Goal: Book appointment/travel/reservation

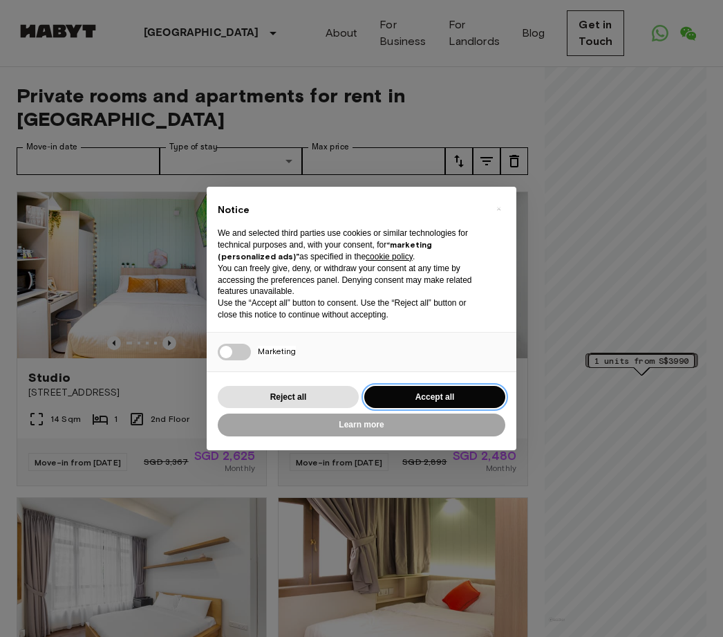
click at [465, 390] on button "Accept all" at bounding box center [434, 397] width 141 height 23
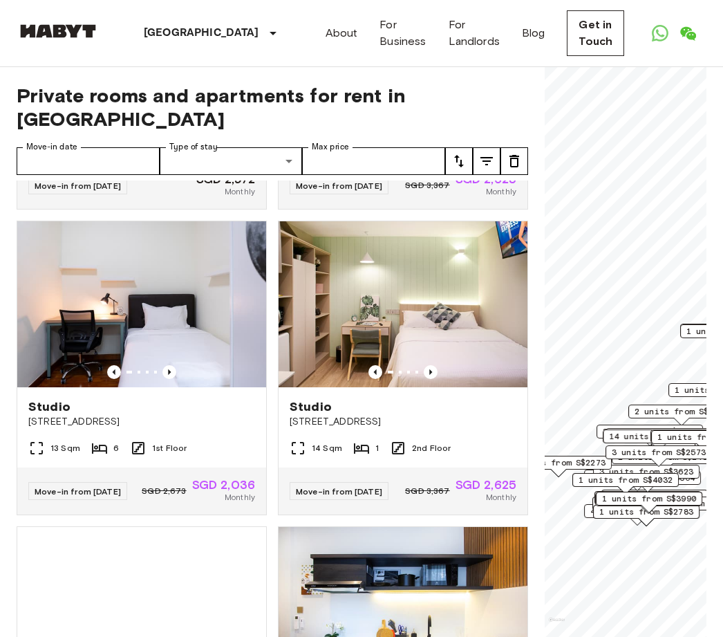
scroll to position [584, 0]
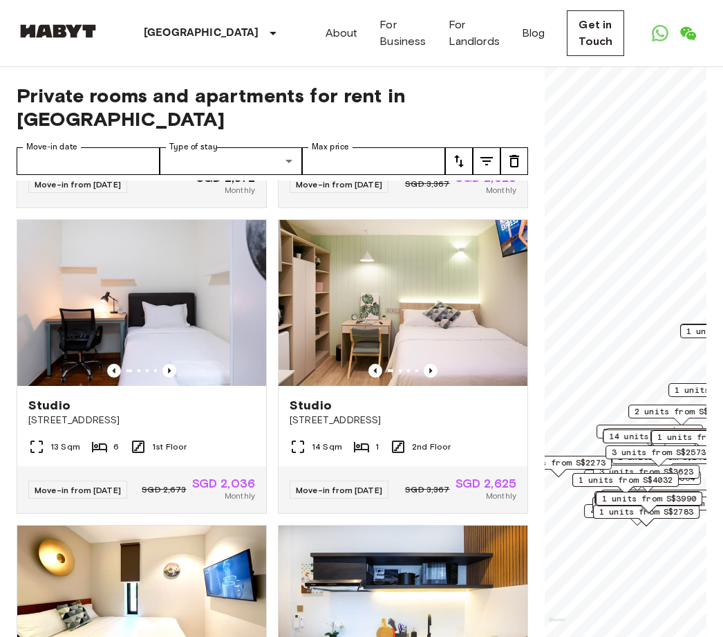
click at [630, 456] on span "3 units from S$2573" at bounding box center [659, 452] width 94 height 12
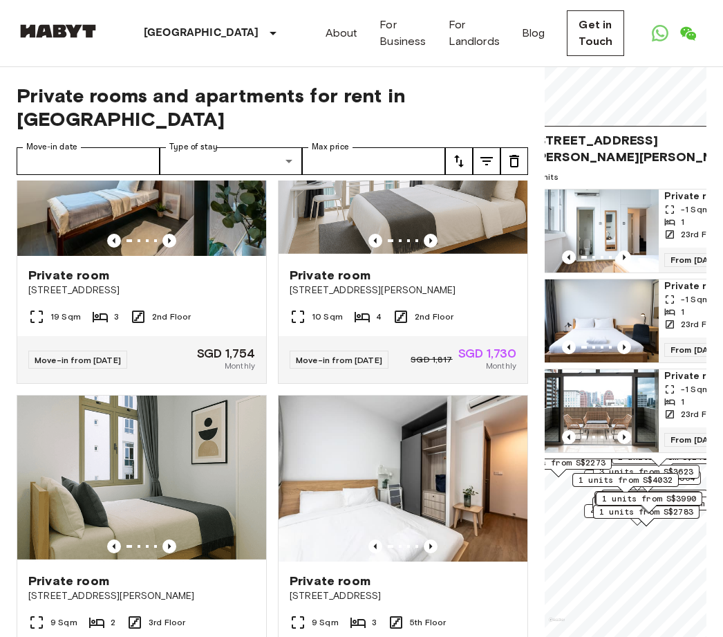
scroll to position [2551, 0]
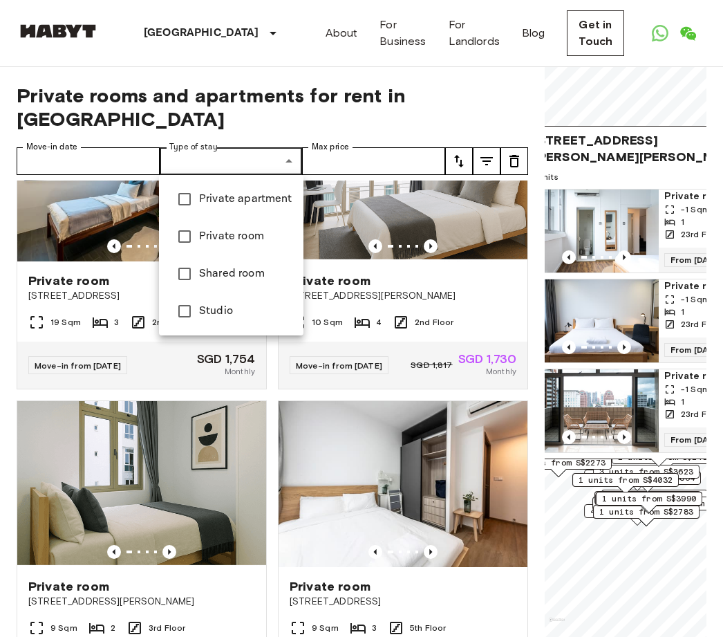
click at [98, 159] on div at bounding box center [361, 318] width 723 height 637
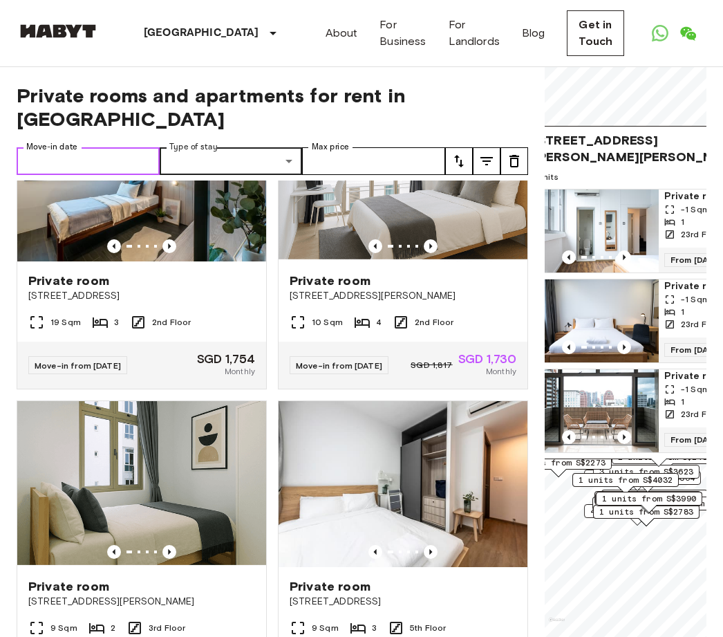
click at [81, 159] on input "Move-in date" at bounding box center [88, 161] width 143 height 28
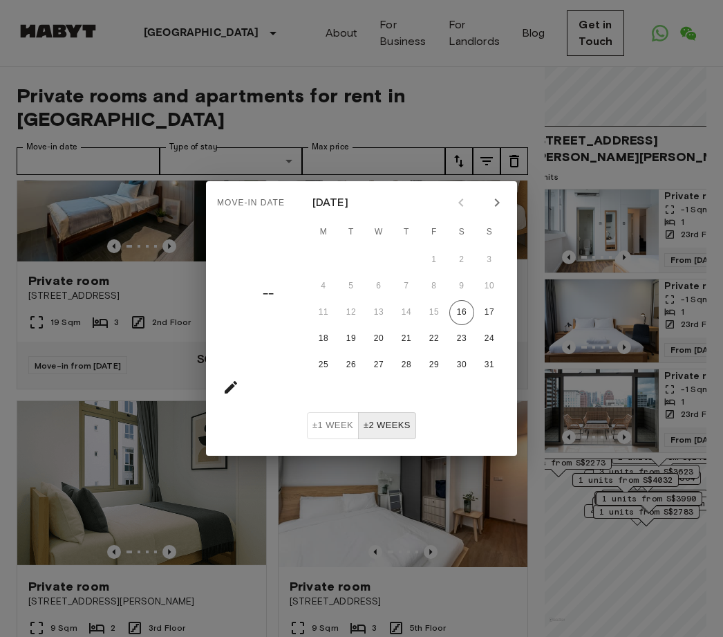
click at [497, 211] on icon "Next month" at bounding box center [497, 202] width 17 height 17
click at [498, 203] on icon "Next month" at bounding box center [496, 202] width 5 height 8
click at [497, 206] on icon "Next month" at bounding box center [497, 202] width 17 height 17
click at [497, 200] on icon "Next month" at bounding box center [497, 202] width 17 height 17
click at [495, 203] on icon "Next month" at bounding box center [497, 202] width 17 height 17
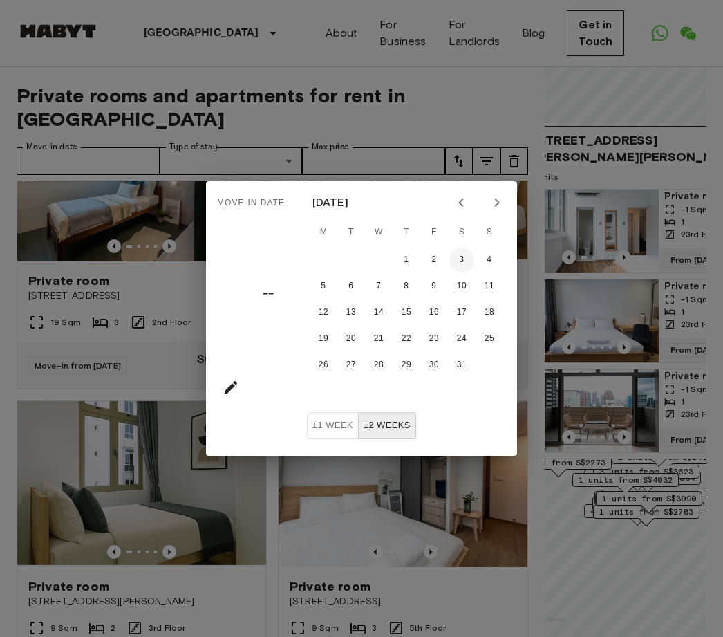
click at [459, 261] on button "3" at bounding box center [461, 260] width 25 height 25
type input "**********"
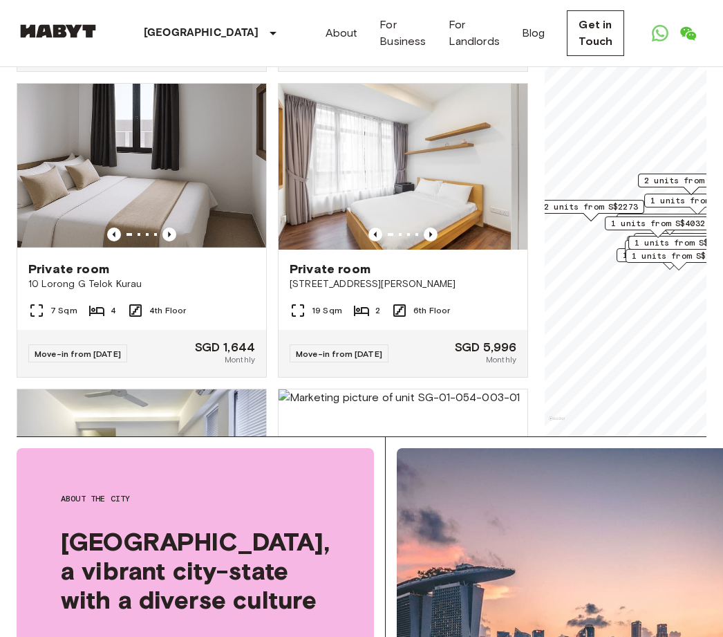
scroll to position [2351, 0]
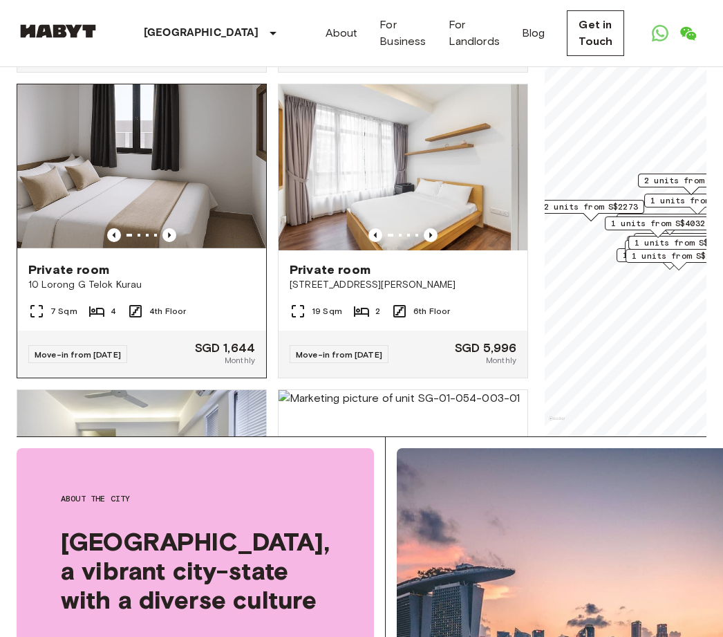
click at [140, 212] on img at bounding box center [141, 167] width 249 height 166
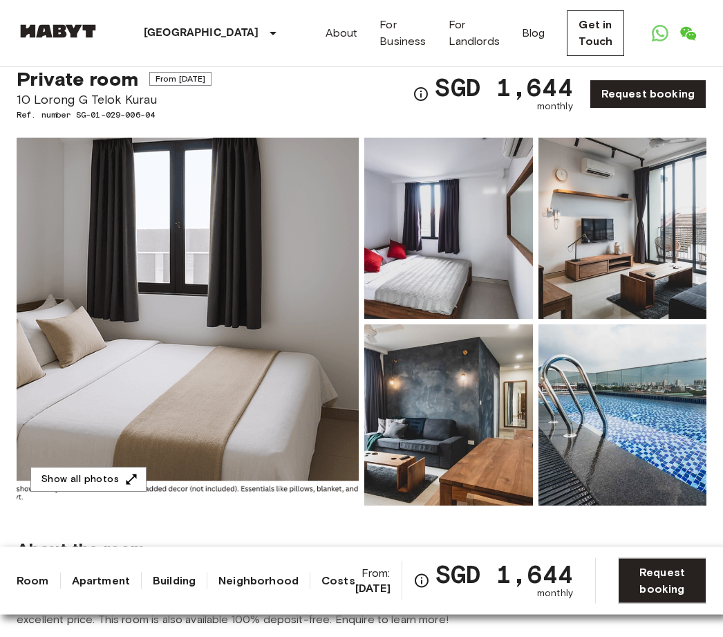
scroll to position [41, 0]
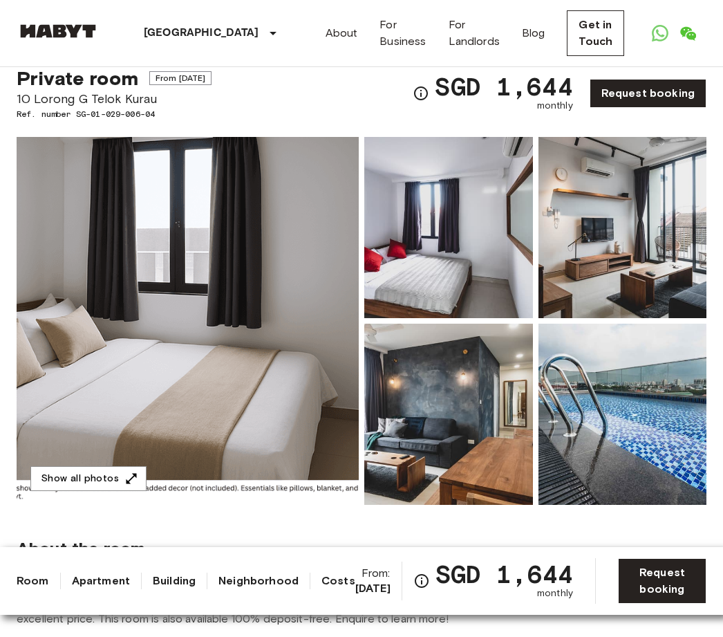
click at [138, 308] on img at bounding box center [188, 321] width 342 height 368
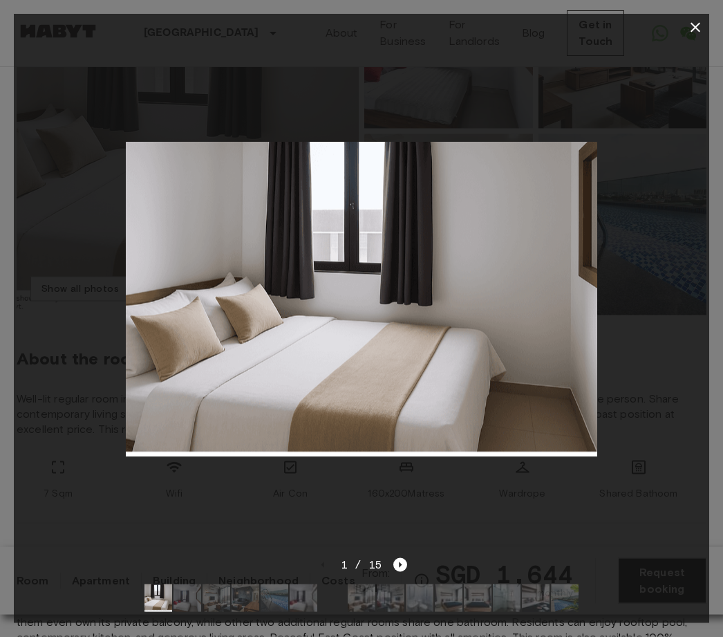
scroll to position [232, 0]
click at [186, 612] on img at bounding box center [188, 598] width 28 height 28
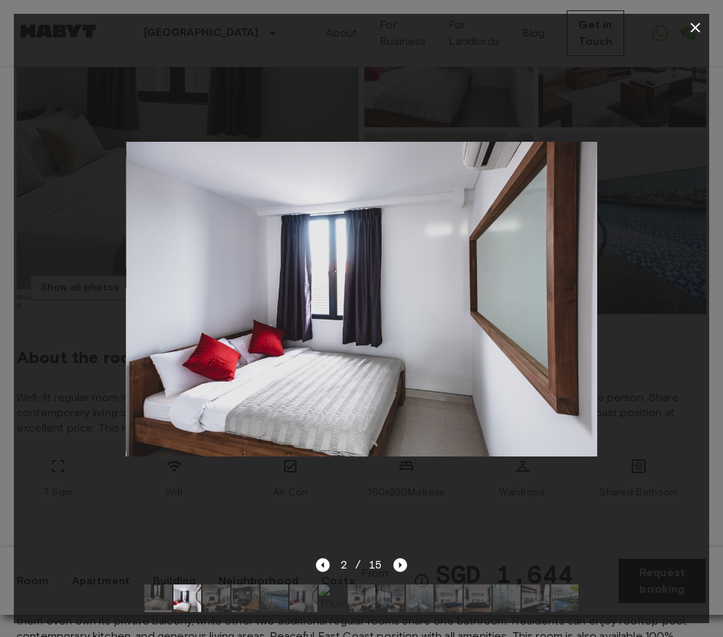
click at [229, 612] on img at bounding box center [217, 598] width 28 height 28
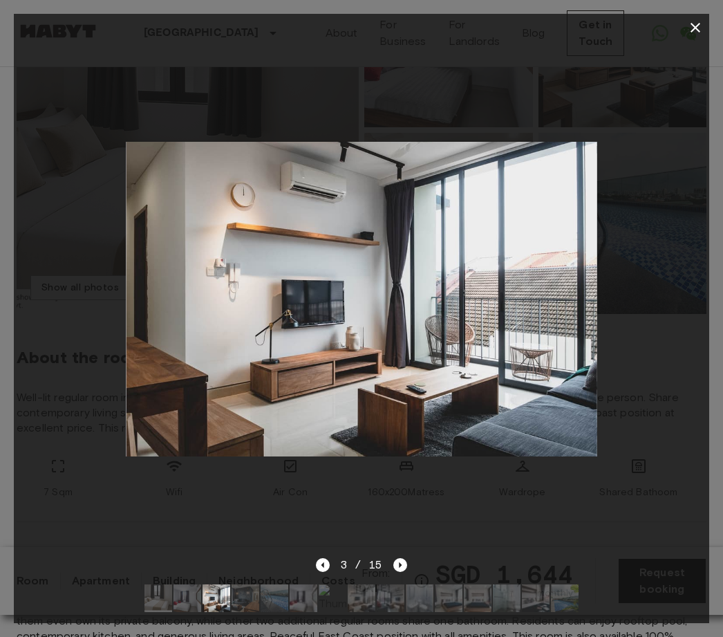
click at [258, 612] on img at bounding box center [246, 598] width 28 height 28
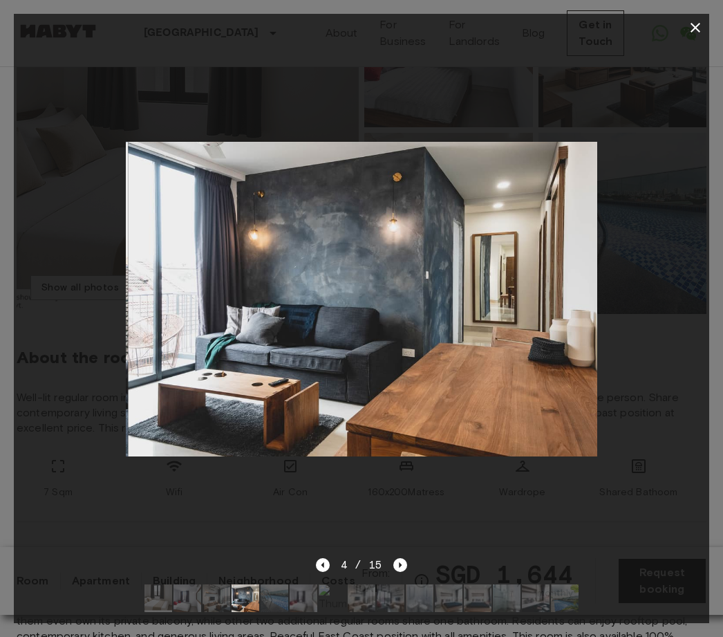
click at [286, 612] on img at bounding box center [275, 598] width 28 height 28
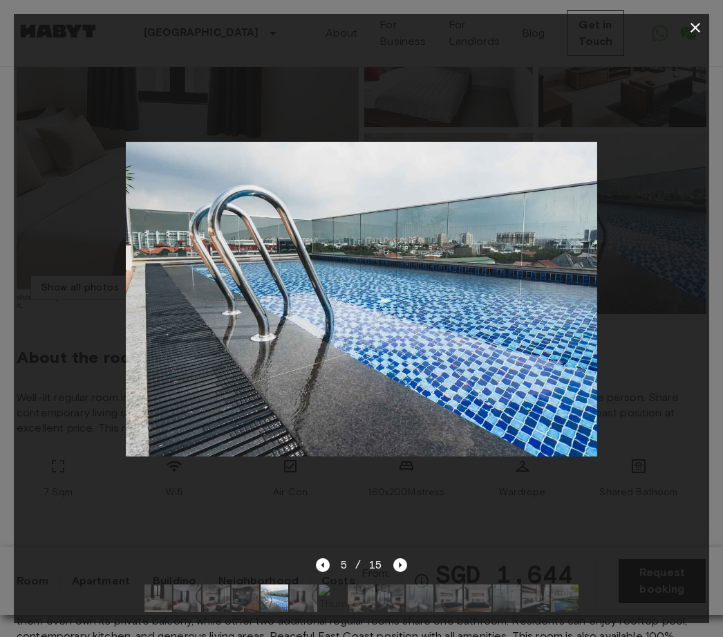
click at [308, 612] on img at bounding box center [304, 598] width 28 height 28
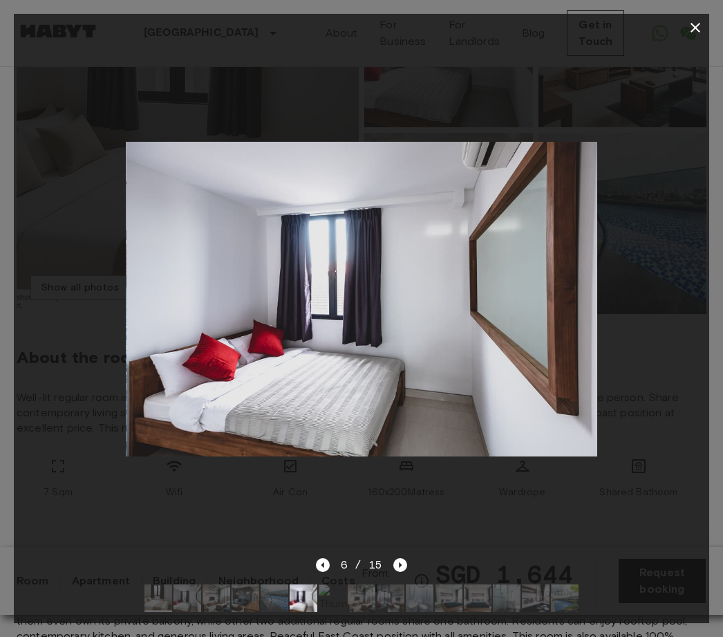
click at [339, 612] on img at bounding box center [333, 598] width 28 height 28
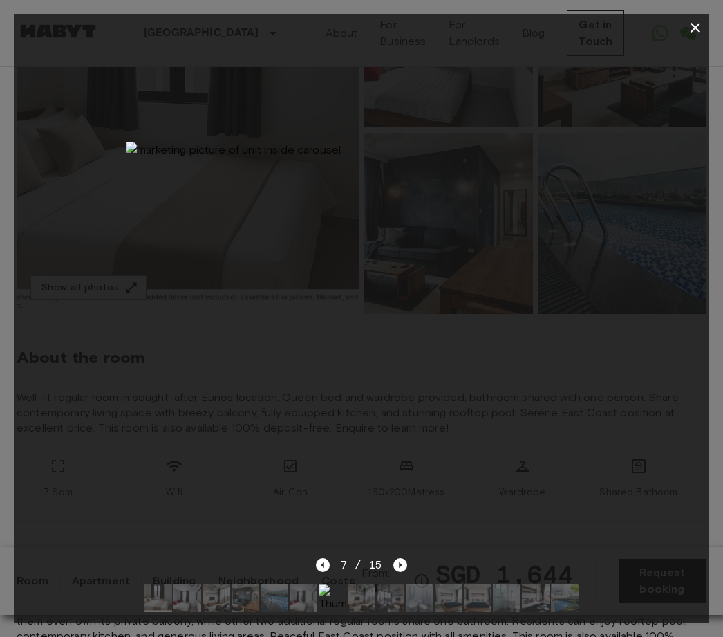
click at [366, 612] on img at bounding box center [362, 598] width 28 height 28
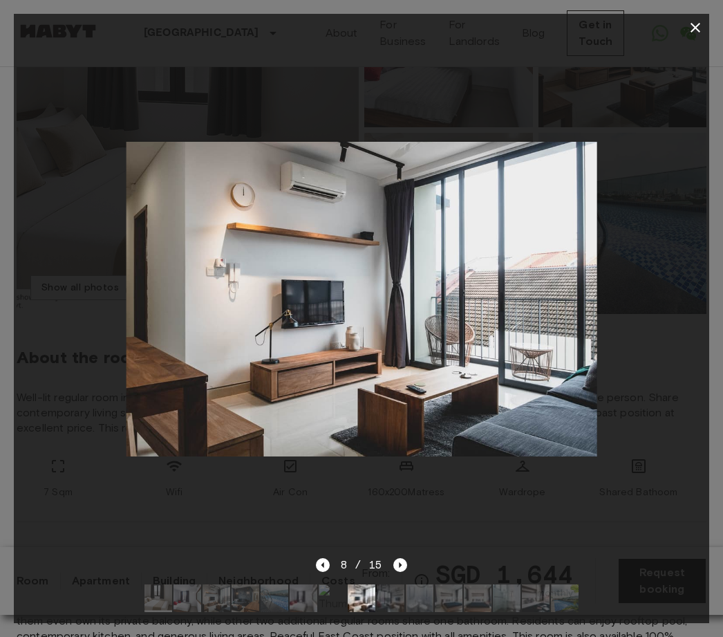
click at [397, 612] on img at bounding box center [391, 598] width 28 height 28
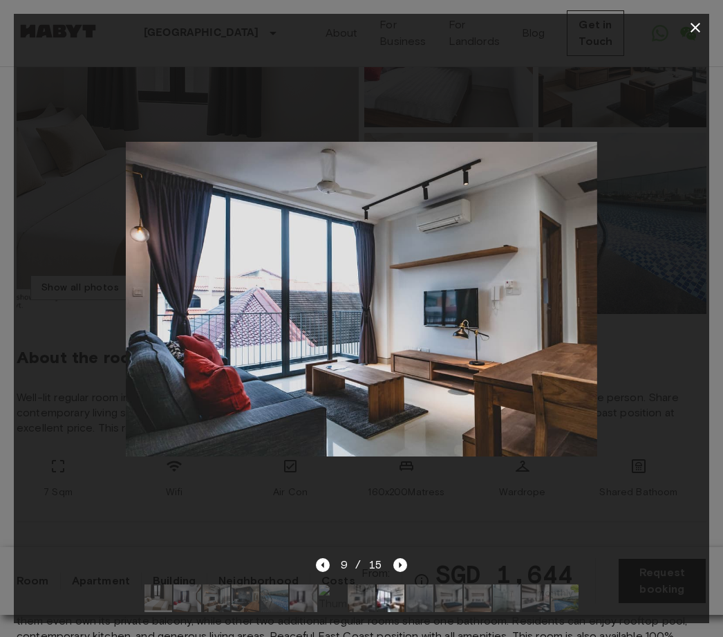
click at [441, 612] on img at bounding box center [449, 598] width 28 height 28
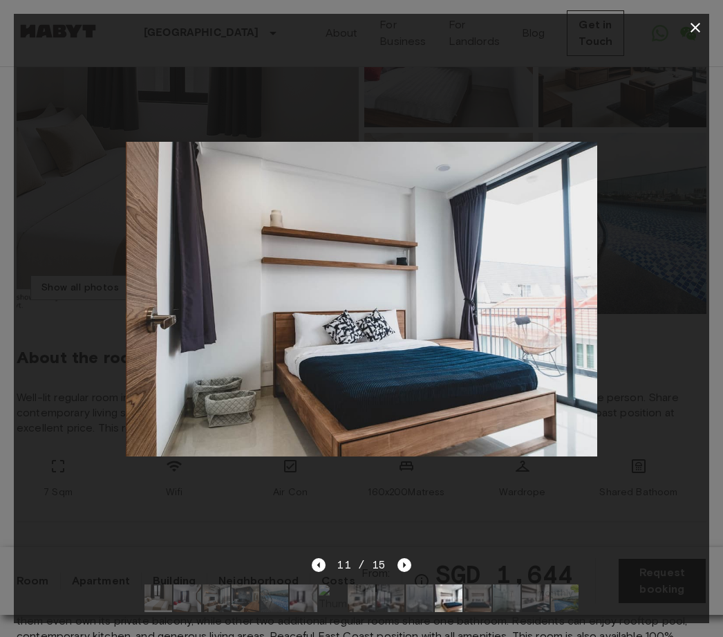
click at [458, 612] on img at bounding box center [449, 598] width 28 height 28
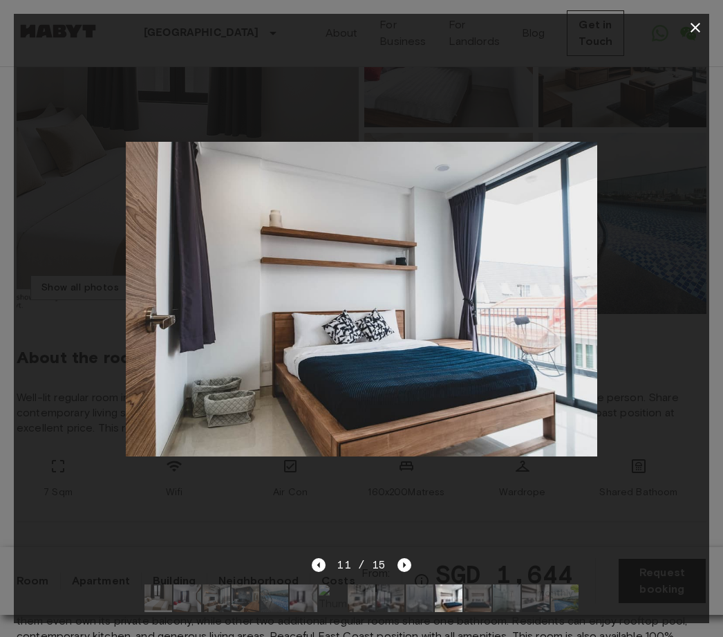
click at [485, 612] on img at bounding box center [478, 598] width 28 height 28
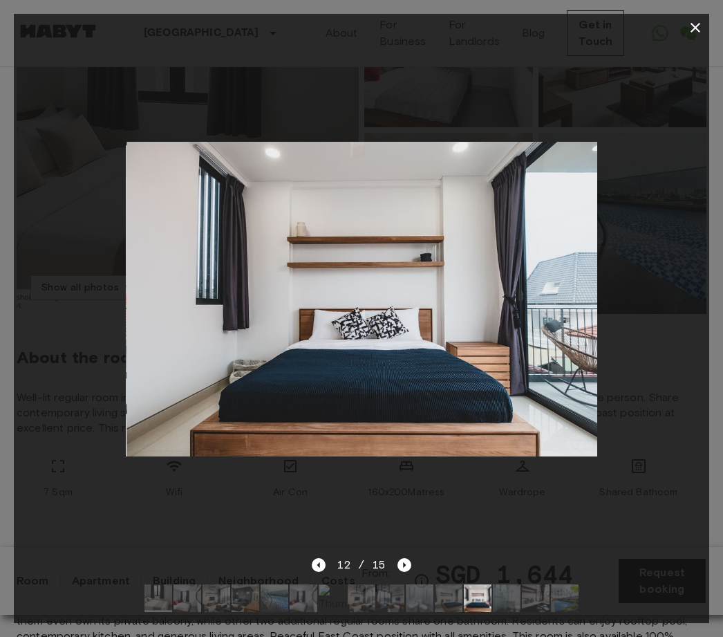
click at [507, 612] on img at bounding box center [507, 598] width 28 height 28
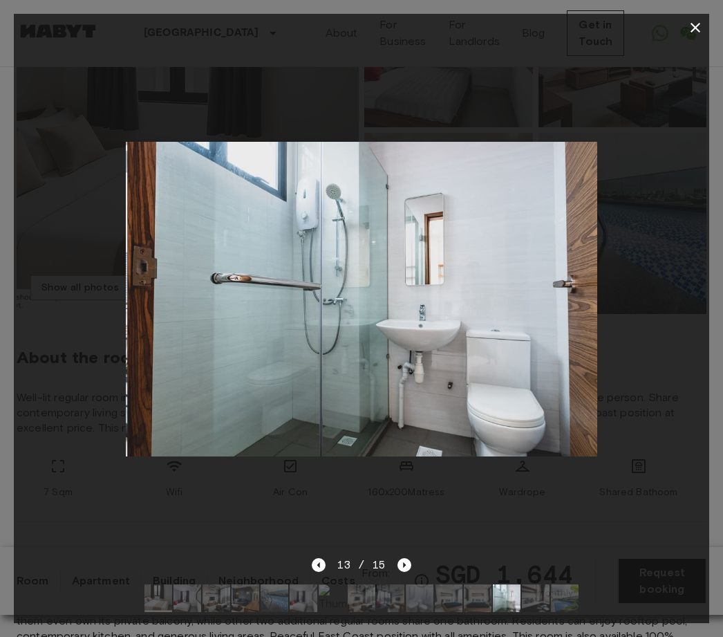
click at [535, 612] on img at bounding box center [536, 598] width 28 height 28
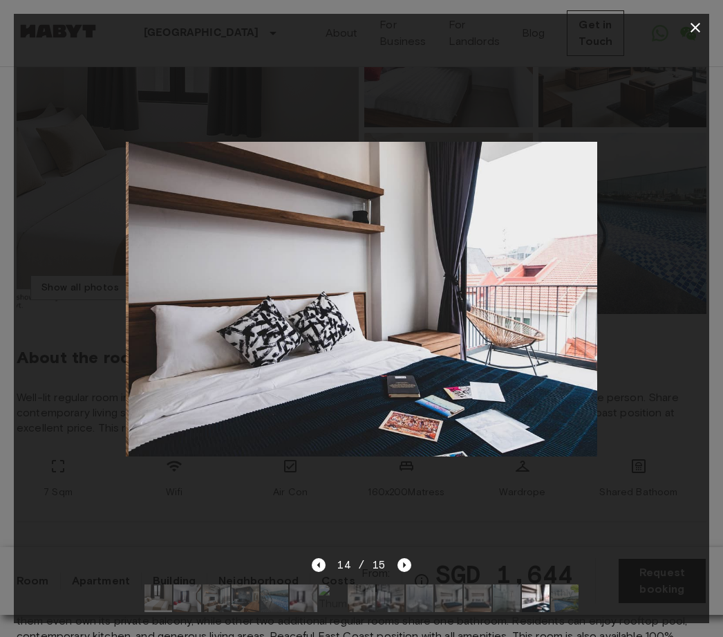
click at [557, 612] on img at bounding box center [565, 598] width 28 height 28
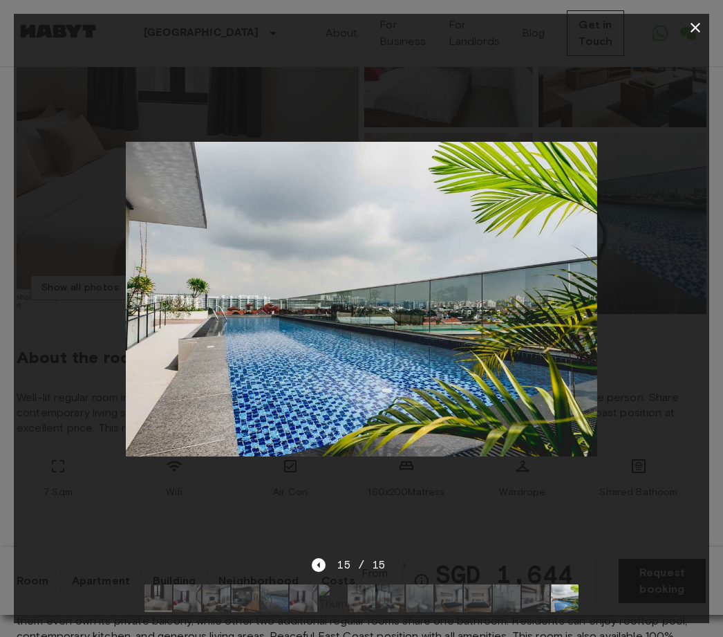
click at [689, 36] on button "button" at bounding box center [696, 28] width 28 height 28
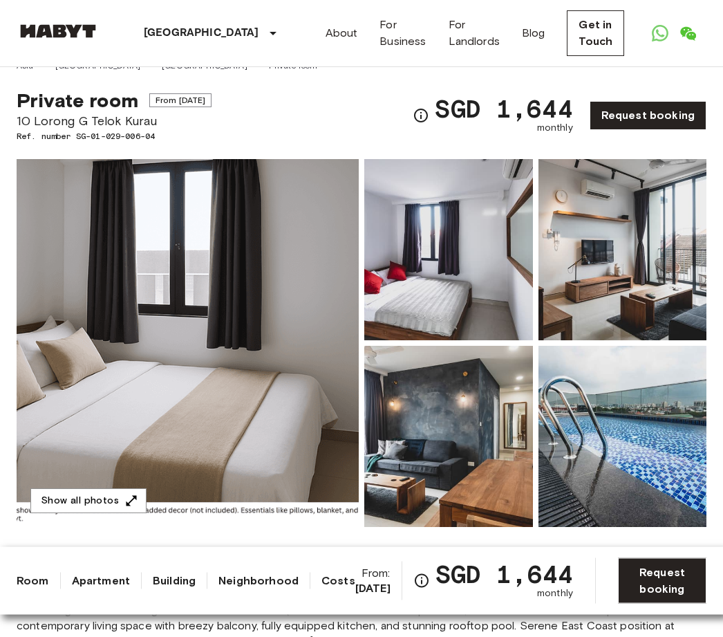
scroll to position [0, 0]
